Goal: Transaction & Acquisition: Obtain resource

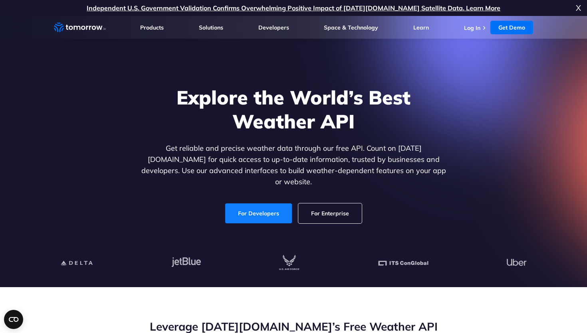
click at [241, 204] on link "For Developers" at bounding box center [258, 214] width 67 height 20
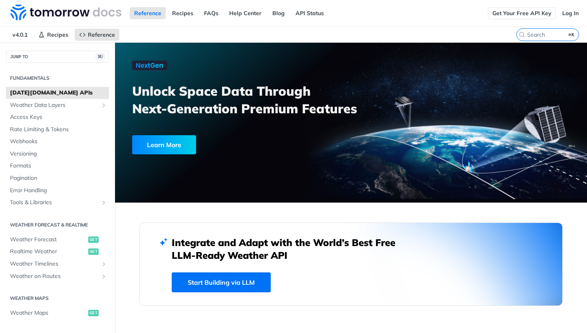
click at [503, 8] on link "Get Your Free API Key" at bounding box center [522, 13] width 68 height 12
